Goal: Transaction & Acquisition: Purchase product/service

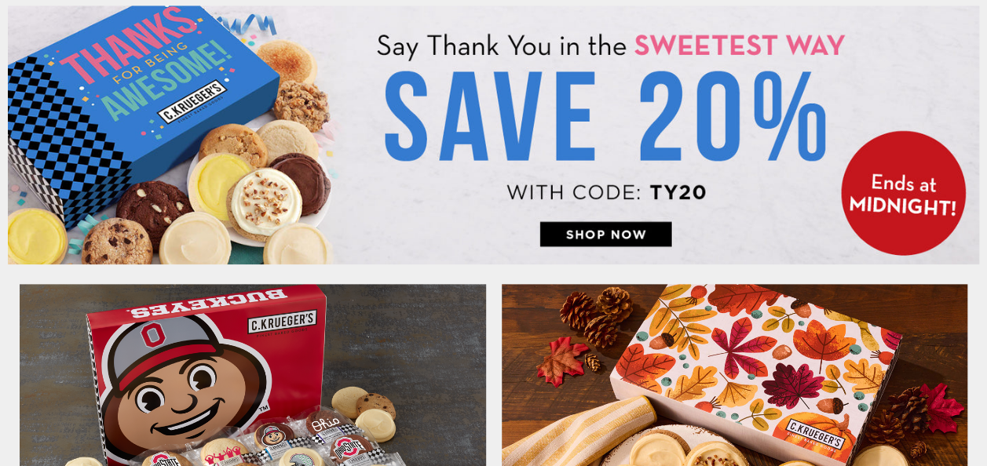
drag, startPoint x: 0, startPoint y: 0, endPoint x: 408, endPoint y: 348, distance: 535.8
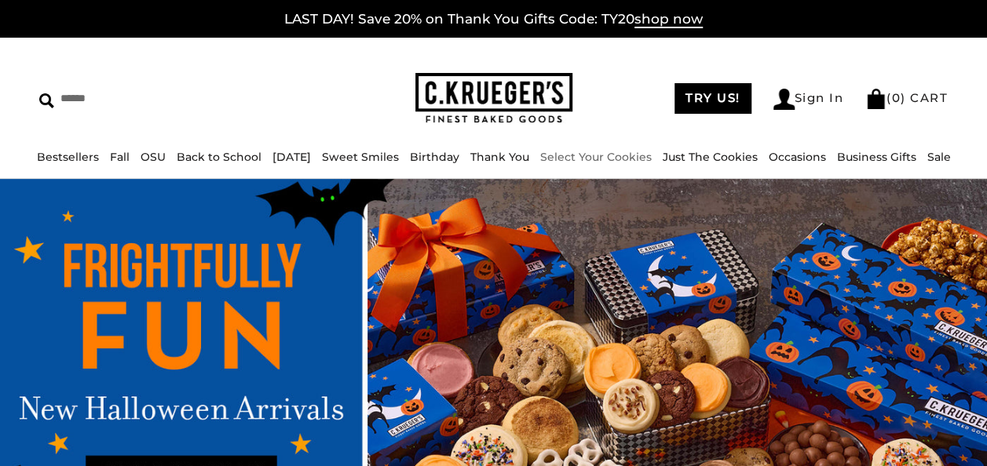
click at [589, 157] on link "Select Your Cookies" at bounding box center [596, 157] width 112 height 14
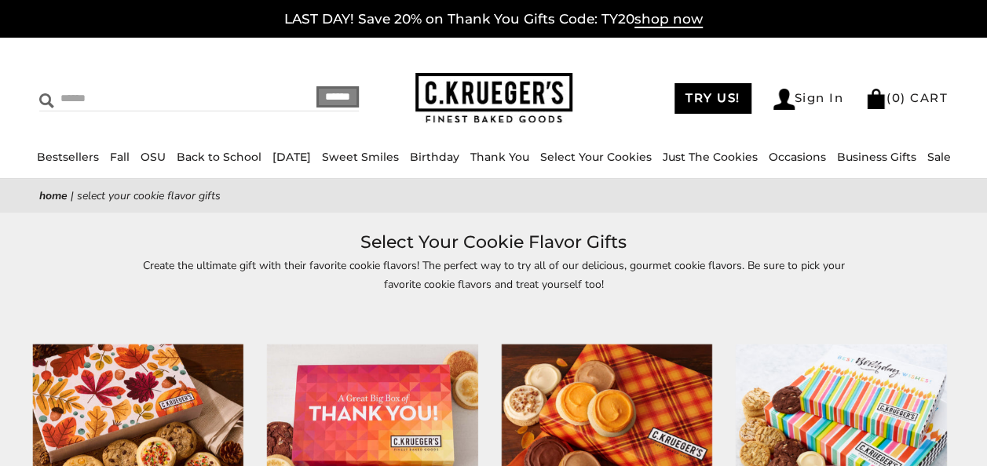
click at [97, 101] on input "Search" at bounding box center [142, 98] width 207 height 24
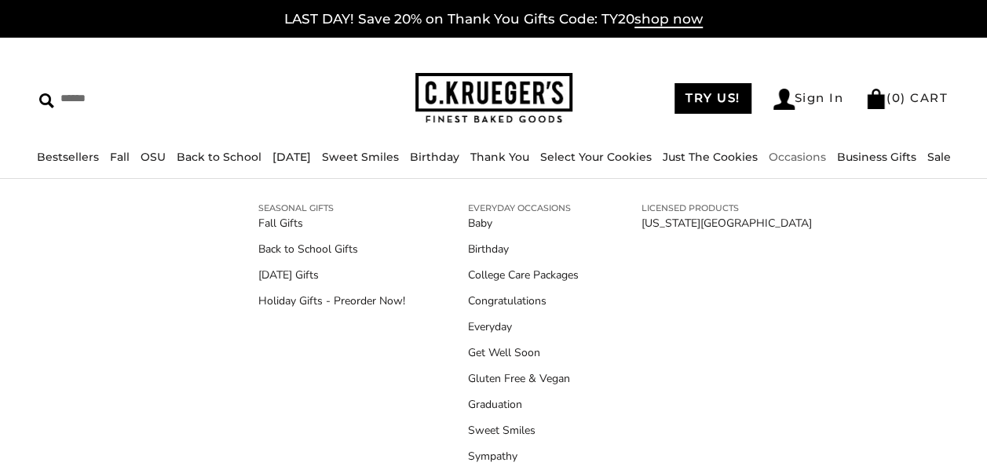
click at [796, 156] on link "Occasions" at bounding box center [797, 157] width 57 height 14
click at [509, 372] on link "Gluten Free & Vegan" at bounding box center [523, 379] width 111 height 16
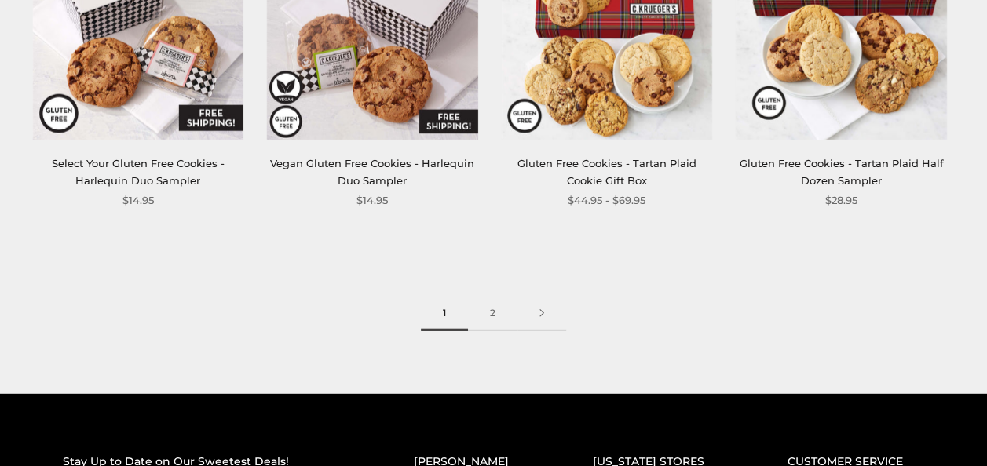
scroll to position [1994, 0]
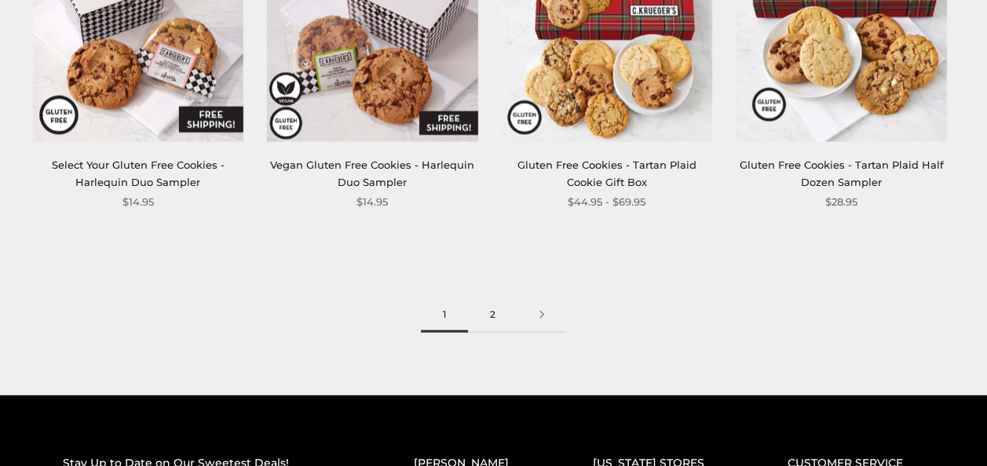
click at [492, 303] on link "2" at bounding box center [492, 315] width 49 height 35
